Goal: Task Accomplishment & Management: Manage account settings

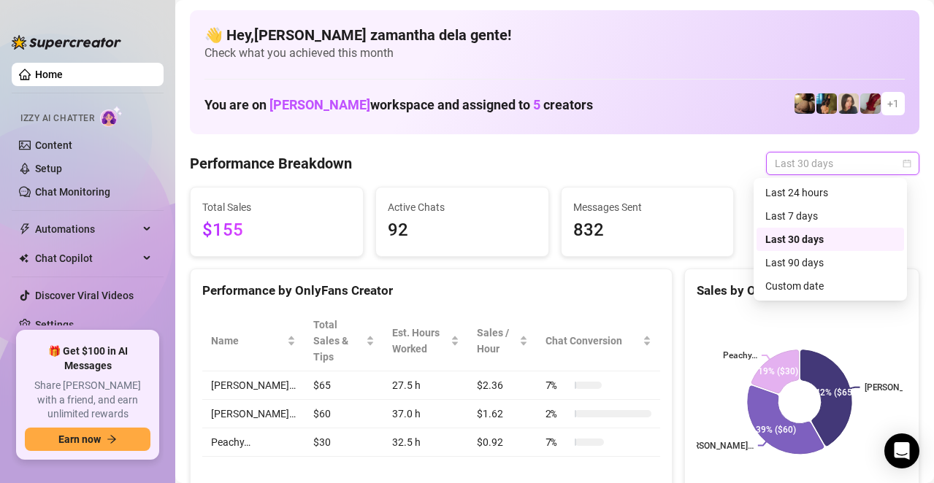
click at [783, 163] on span "Last 30 days" at bounding box center [843, 164] width 136 height 22
click at [791, 193] on div "Last 24 hours" at bounding box center [830, 193] width 130 height 16
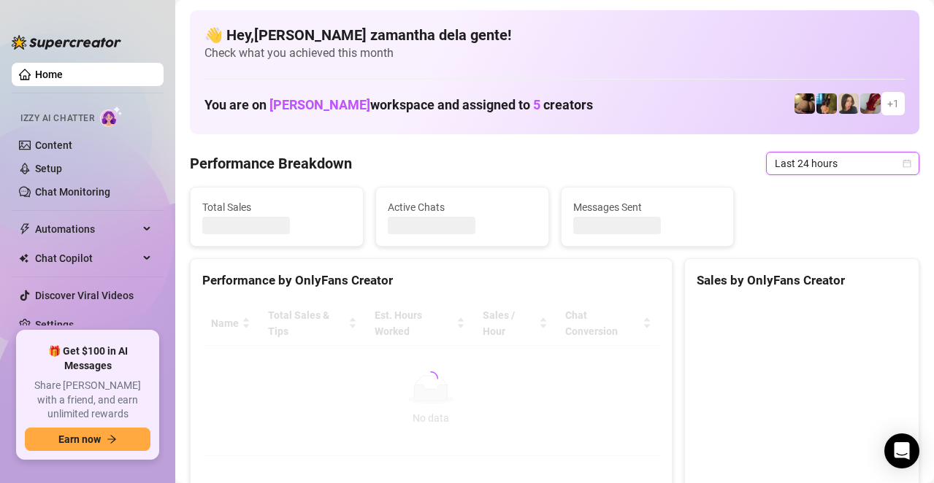
click at [796, 162] on span "Last 24 hours" at bounding box center [843, 164] width 136 height 22
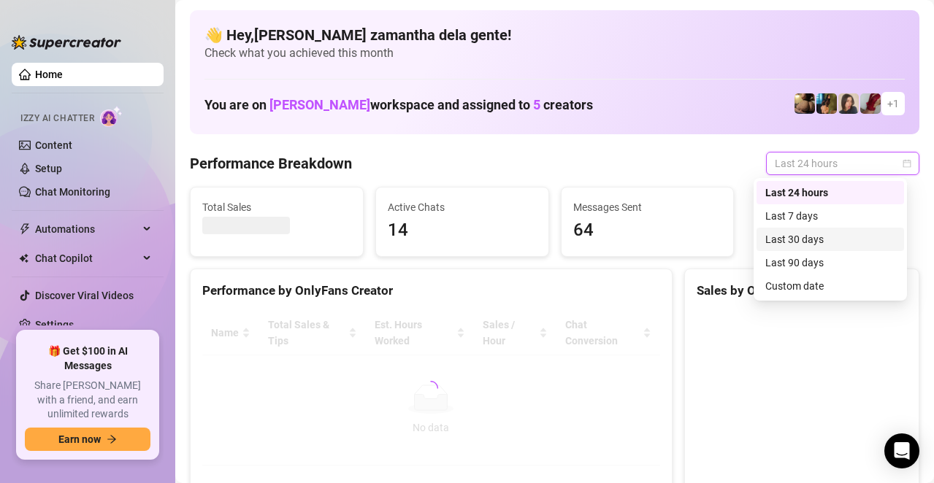
click at [803, 234] on div "Last 30 days" at bounding box center [830, 239] width 130 height 16
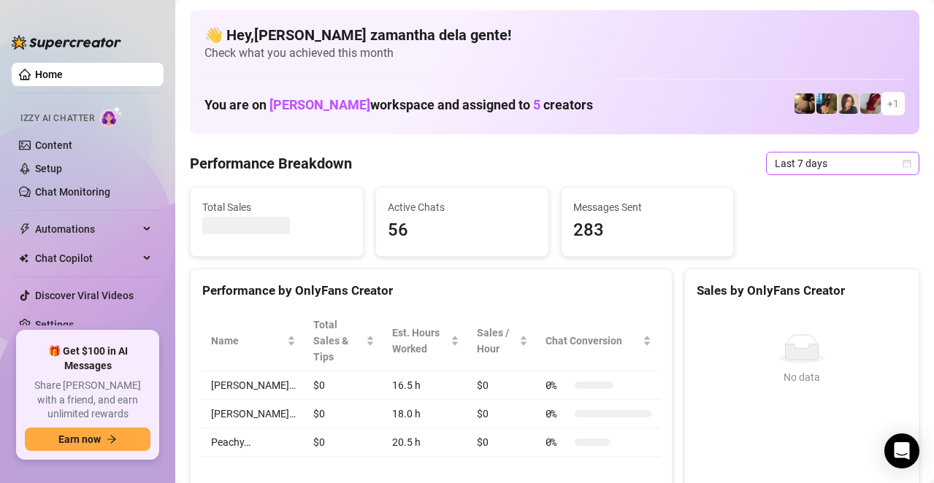
click at [854, 165] on span "Last 7 days" at bounding box center [843, 164] width 136 height 22
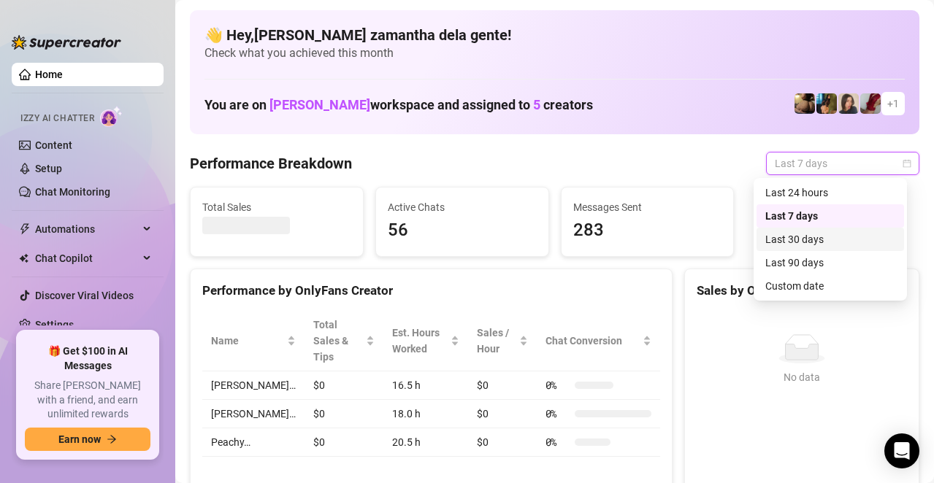
click at [819, 242] on div "Last 30 days" at bounding box center [830, 239] width 130 height 16
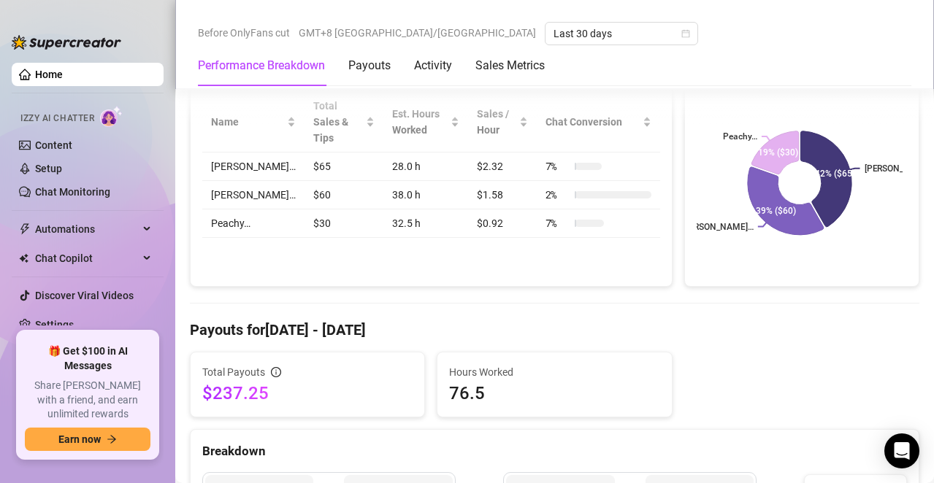
scroll to position [365, 0]
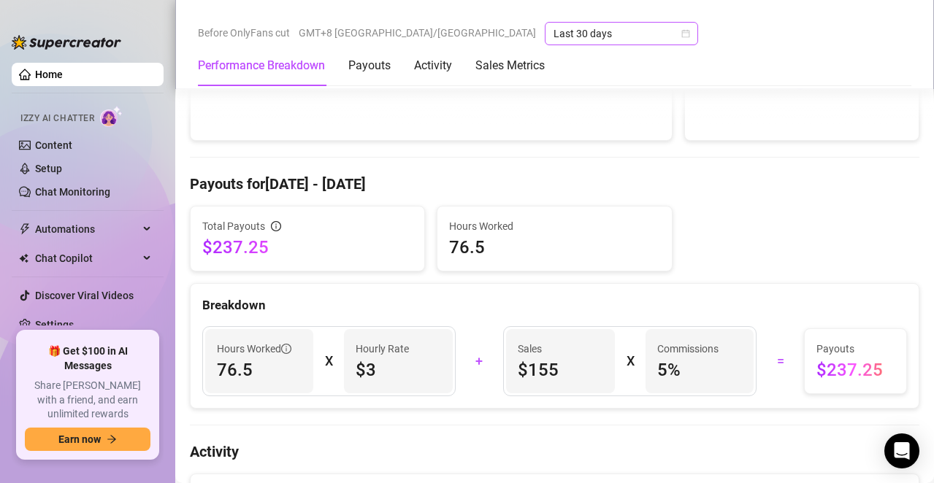
click at [553, 36] on span "Last 30 days" at bounding box center [621, 34] width 136 height 22
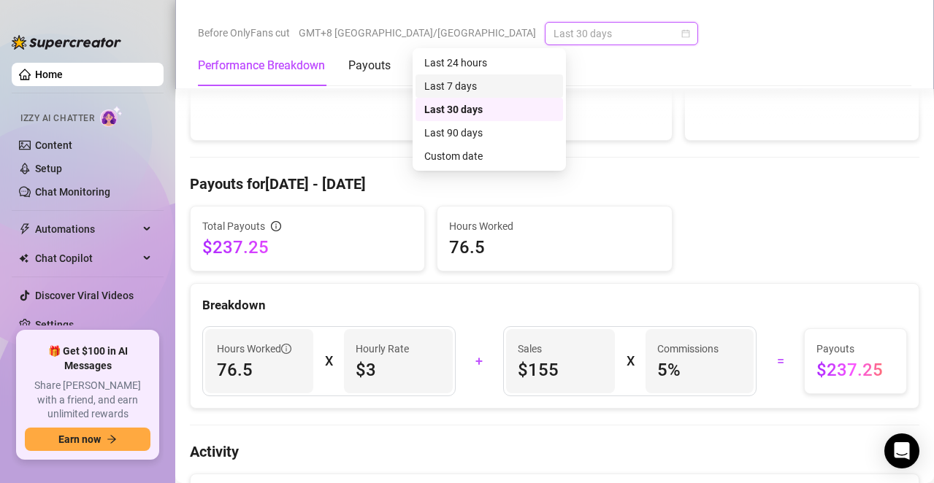
click at [466, 84] on div "Last 7 days" at bounding box center [489, 86] width 130 height 16
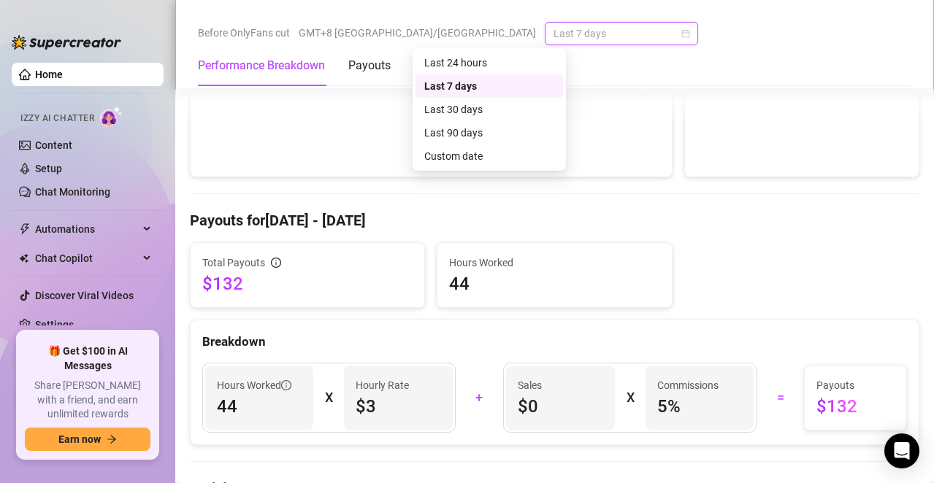
click at [553, 30] on span "Last 7 days" at bounding box center [621, 34] width 136 height 22
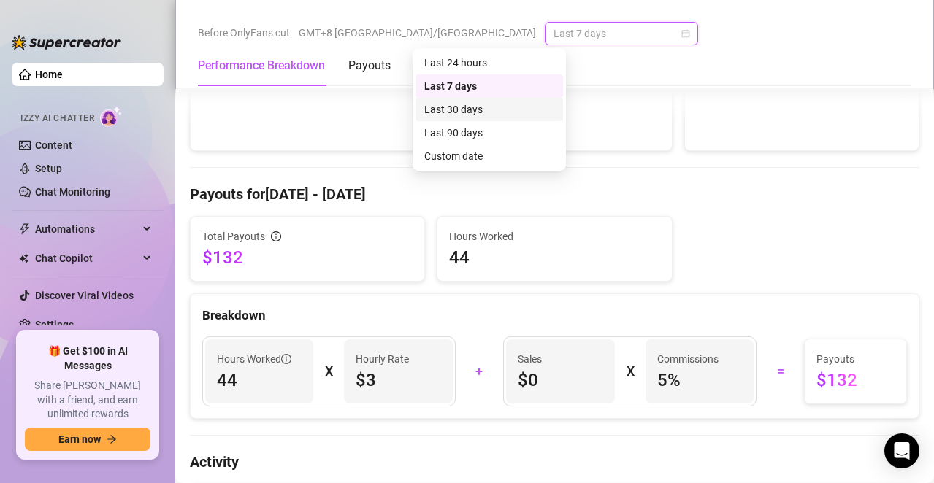
click at [463, 110] on div "Last 30 days" at bounding box center [489, 109] width 130 height 16
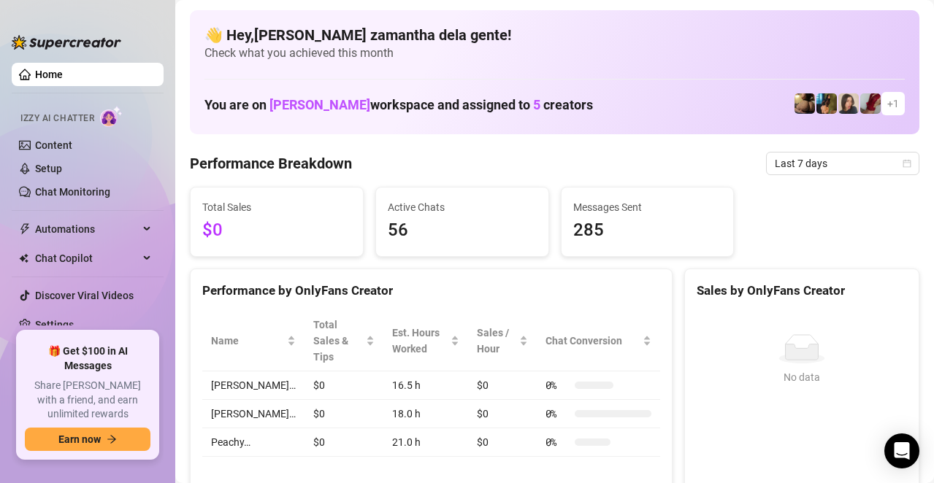
scroll to position [73, 0]
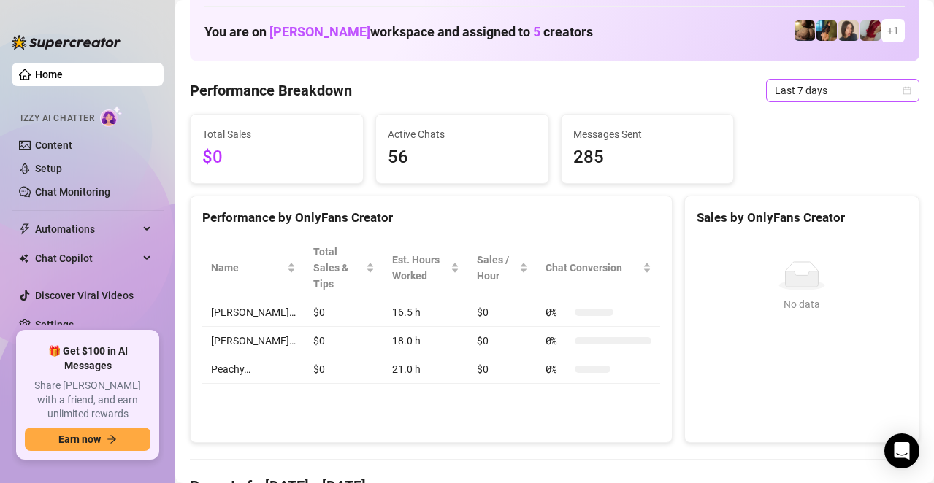
click at [873, 88] on span "Last 7 days" at bounding box center [843, 91] width 136 height 22
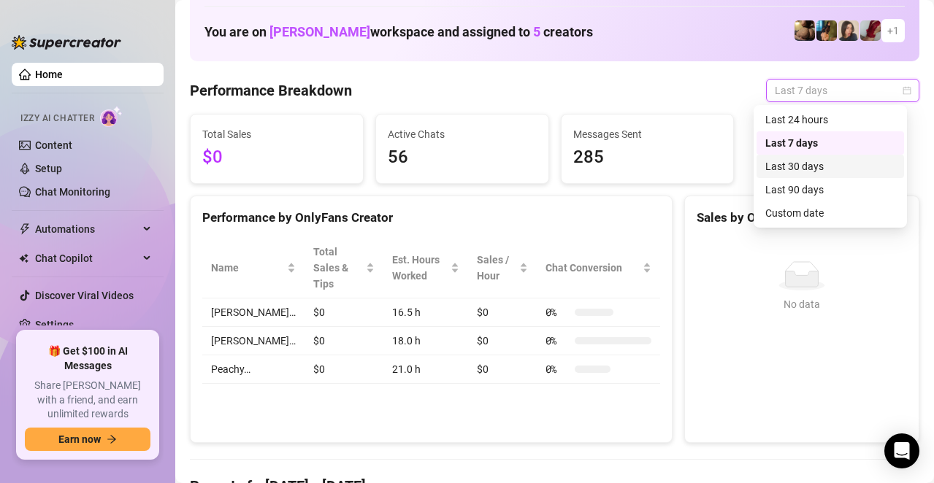
click at [813, 165] on div "Last 30 days" at bounding box center [830, 166] width 130 height 16
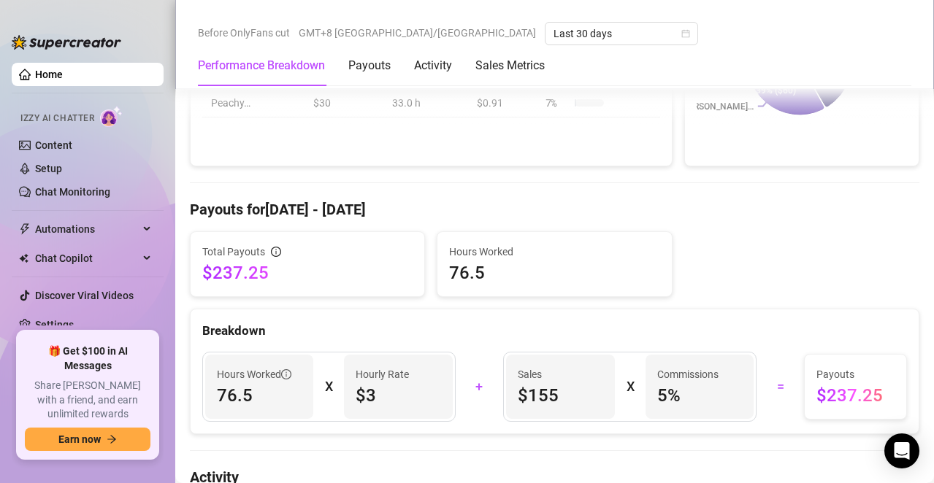
scroll to position [365, 0]
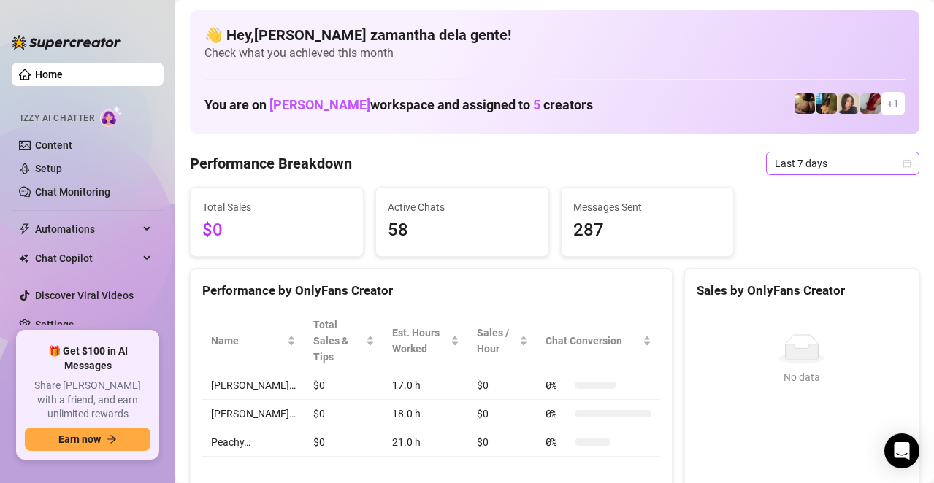
click at [825, 167] on span "Last 7 days" at bounding box center [843, 164] width 136 height 22
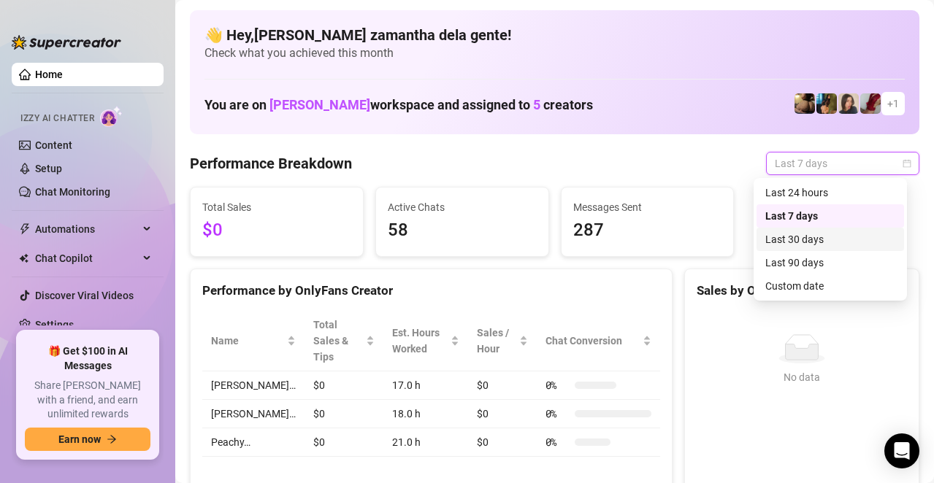
click at [794, 236] on div "Last 30 days" at bounding box center [830, 239] width 130 height 16
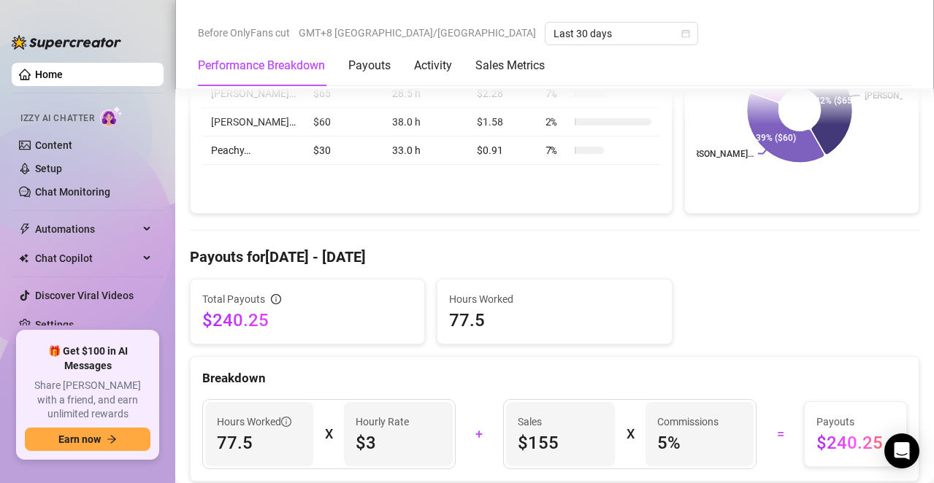
scroll to position [375, 0]
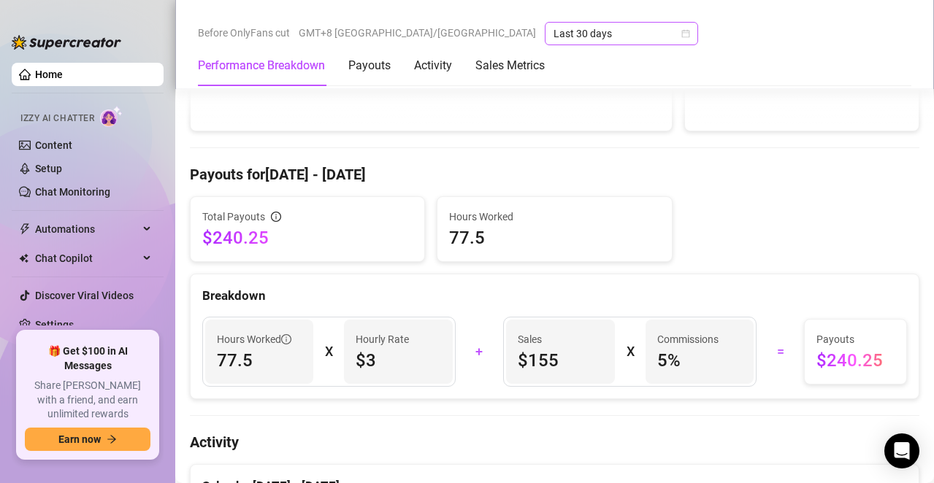
click at [553, 40] on span "Last 30 days" at bounding box center [621, 34] width 136 height 22
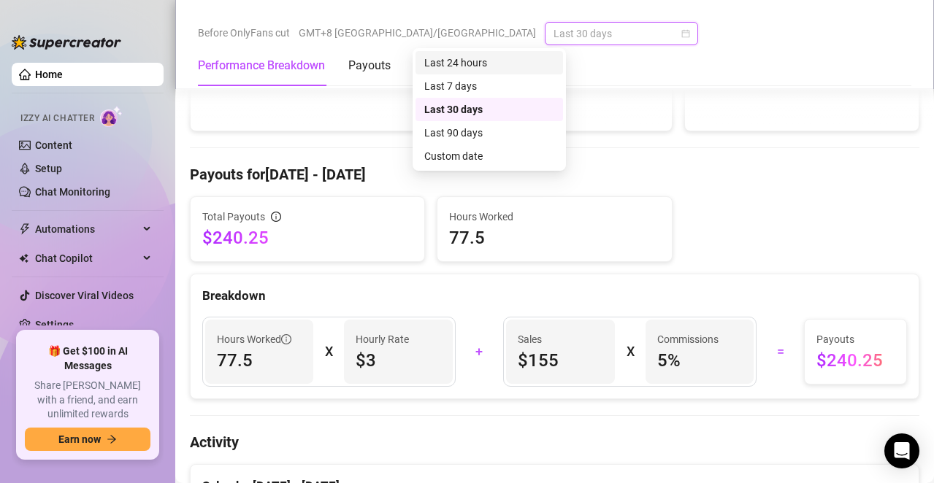
click at [450, 74] on div "Last 24 hours" at bounding box center [489, 62] width 148 height 23
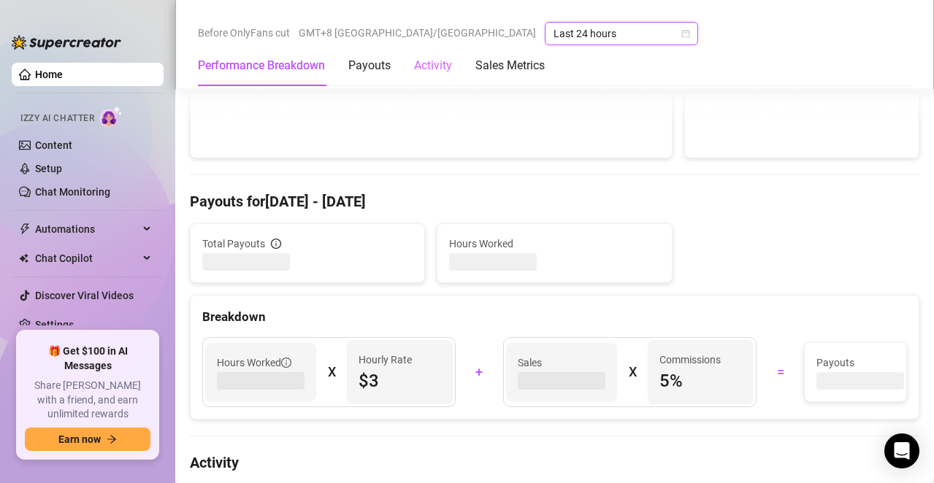
scroll to position [365, 0]
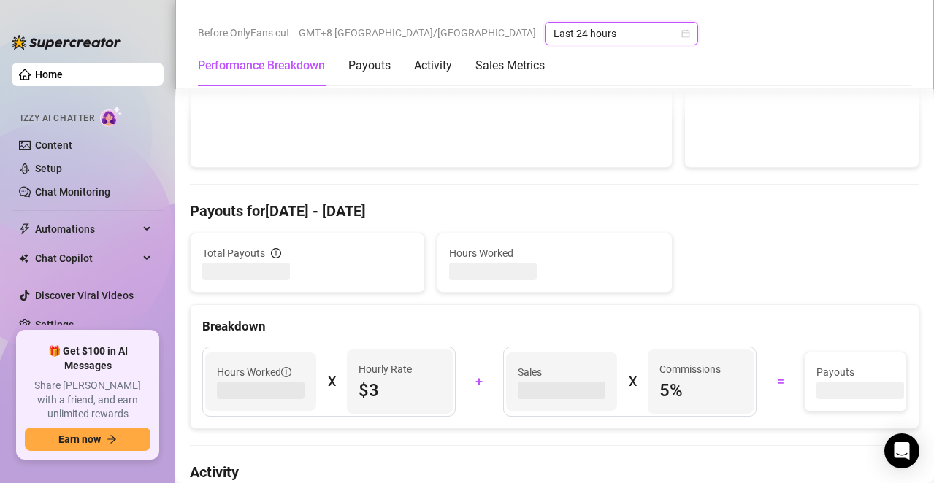
click at [553, 43] on span "Last 24 hours" at bounding box center [621, 34] width 136 height 22
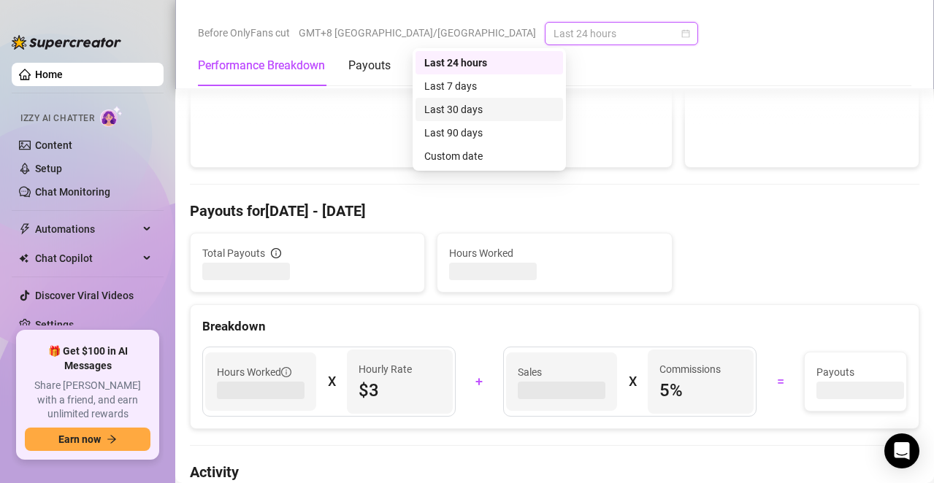
click at [457, 104] on div "Last 30 days" at bounding box center [489, 109] width 130 height 16
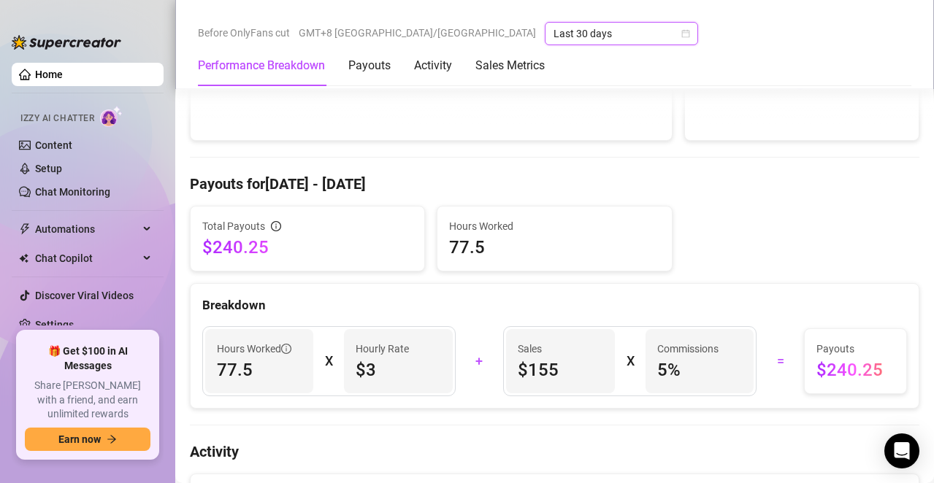
scroll to position [375, 0]
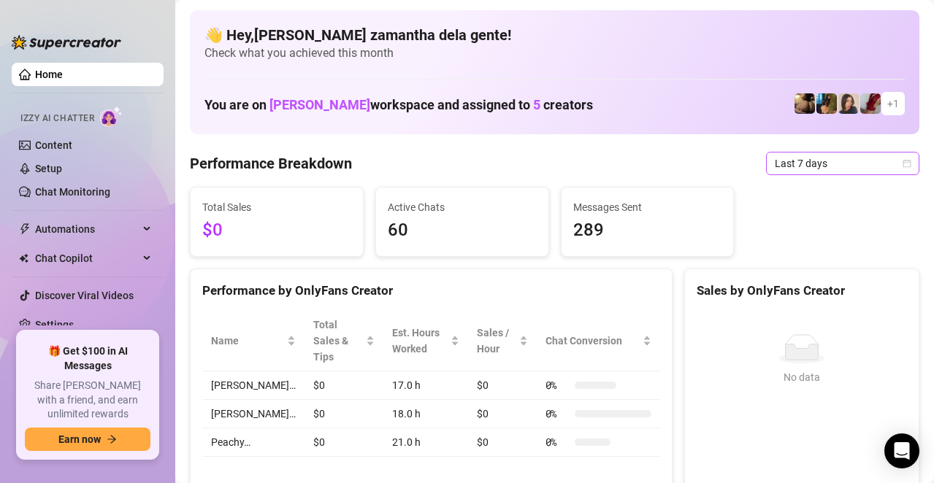
click at [803, 169] on span "Last 7 days" at bounding box center [843, 164] width 136 height 22
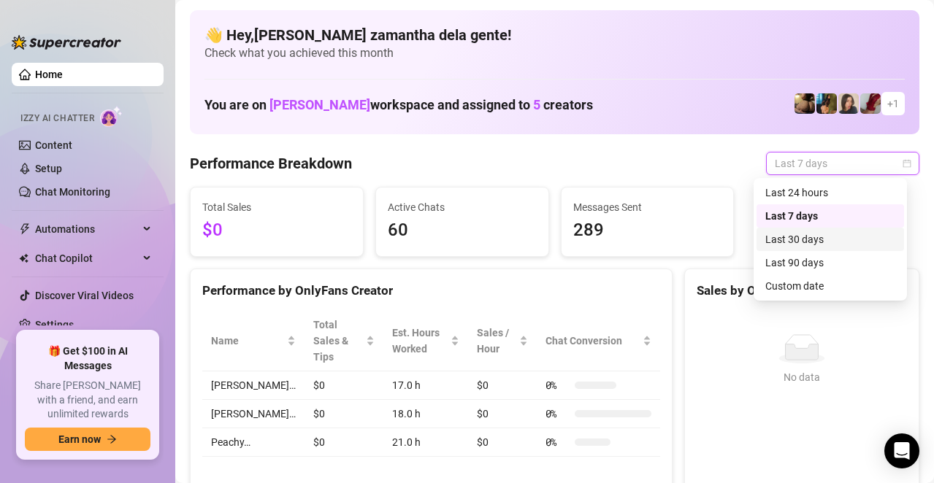
click at [792, 239] on div "Last 30 days" at bounding box center [830, 239] width 130 height 16
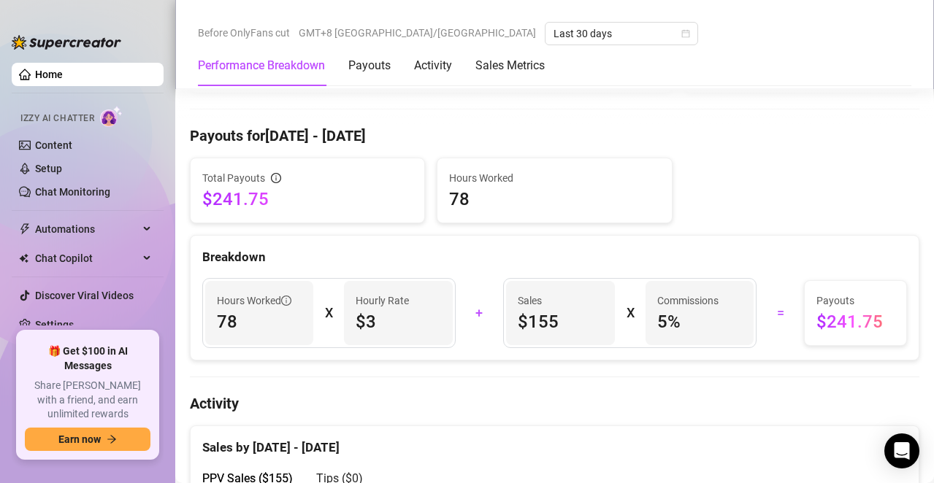
scroll to position [448, 0]
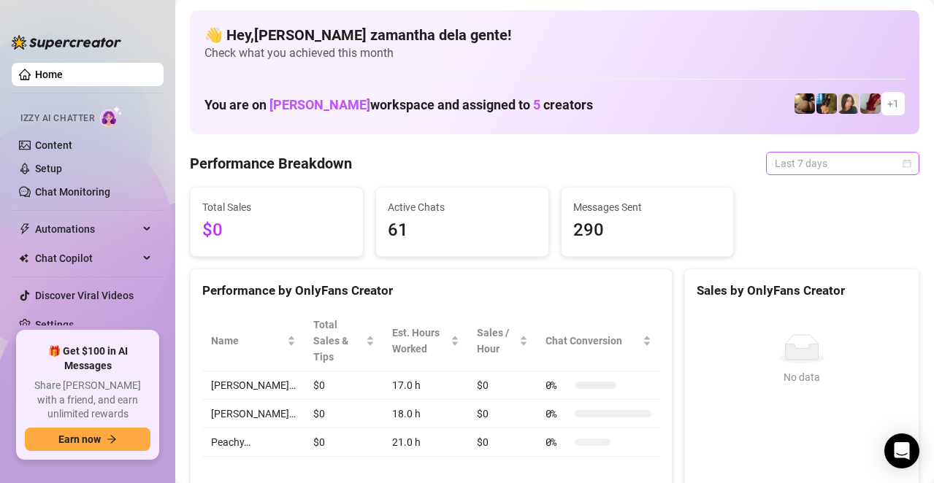
click at [811, 160] on span "Last 7 days" at bounding box center [843, 164] width 136 height 22
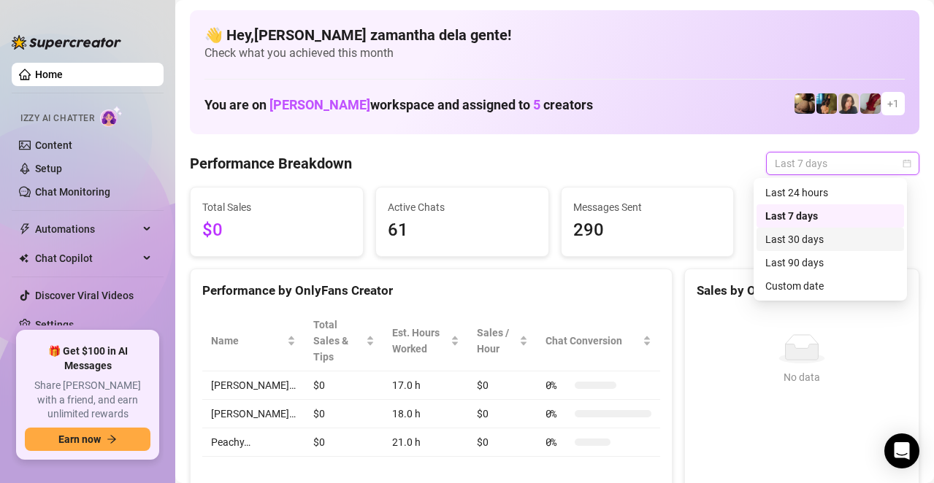
click at [785, 246] on div "Last 30 days" at bounding box center [830, 239] width 130 height 16
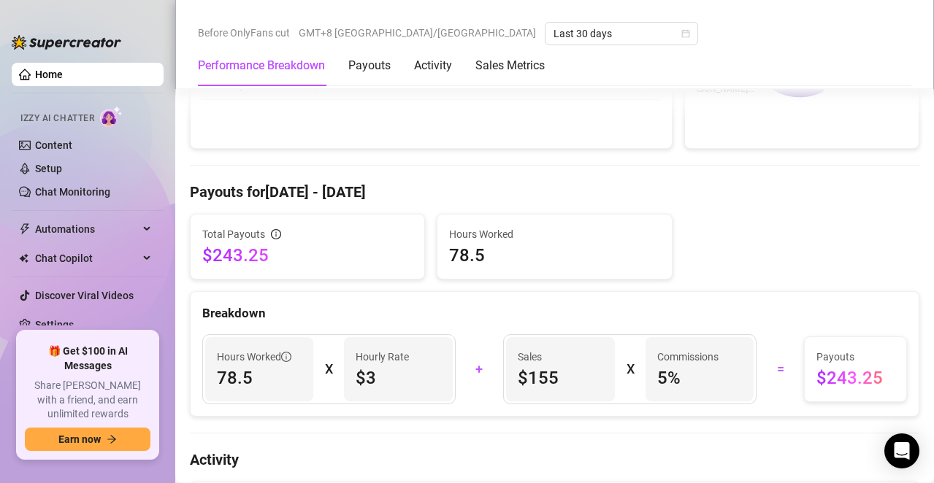
scroll to position [438, 0]
